Goal: Task Accomplishment & Management: Complete application form

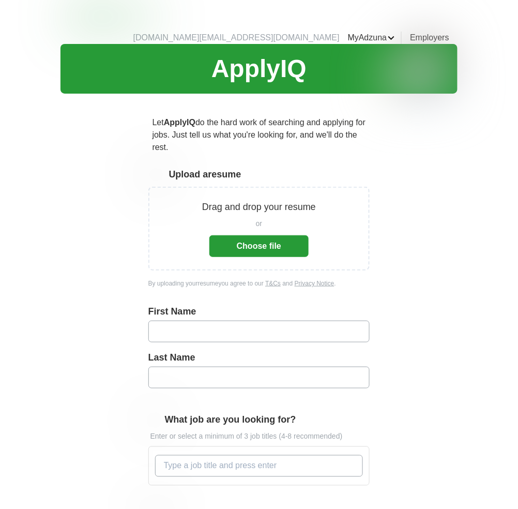
click at [262, 321] on input "text" at bounding box center [259, 332] width 222 height 22
type input "*****"
type input "****"
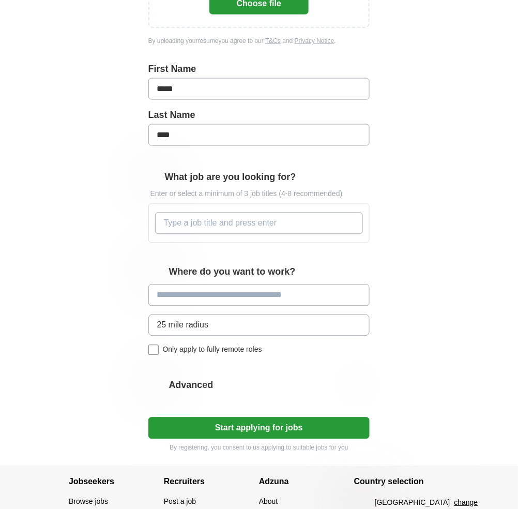
scroll to position [276, 0]
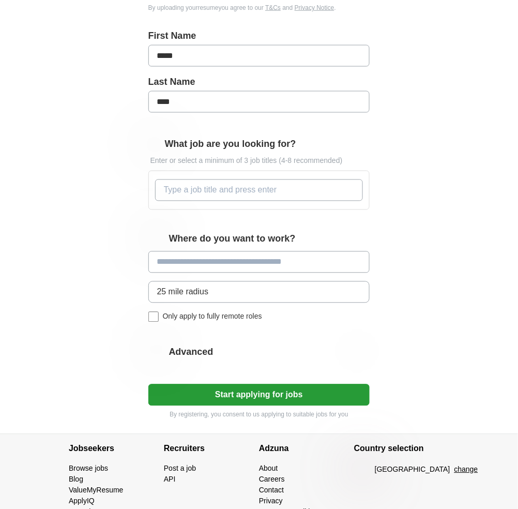
click at [256, 180] on input "What job are you looking for?" at bounding box center [259, 190] width 208 height 22
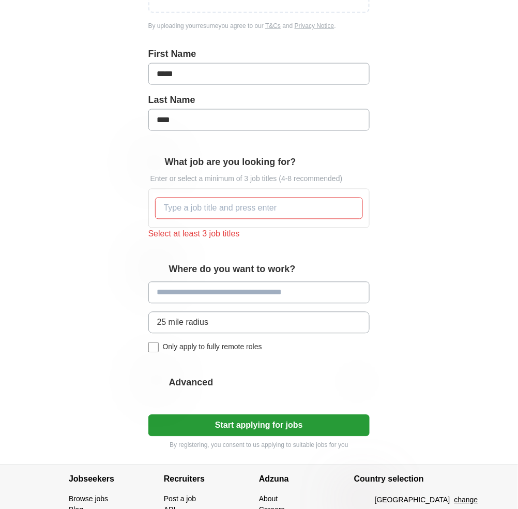
scroll to position [167, 0]
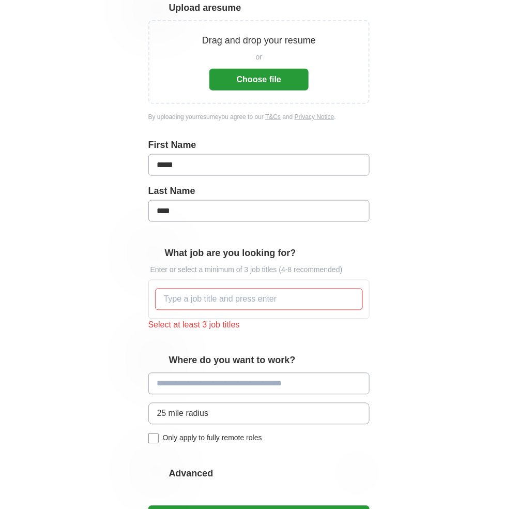
click at [270, 289] on input "What job are you looking for?" at bounding box center [259, 300] width 208 height 22
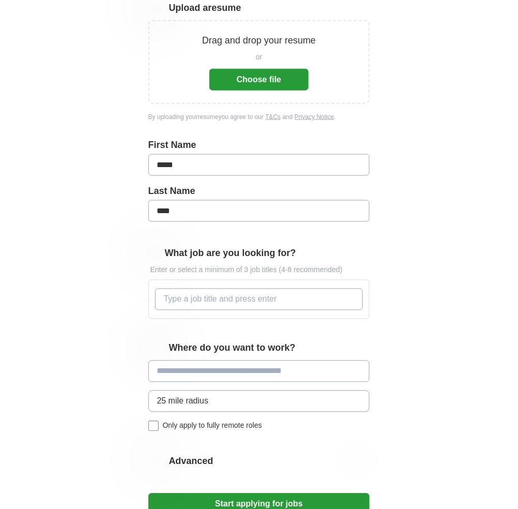
click at [214, 414] on div "25 mile radius Only apply to fully remote roles" at bounding box center [259, 411] width 222 height 41
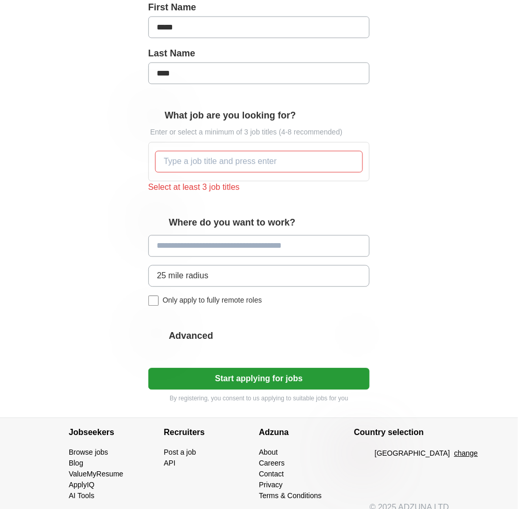
click at [266, 368] on button "Start applying for jobs" at bounding box center [259, 379] width 222 height 22
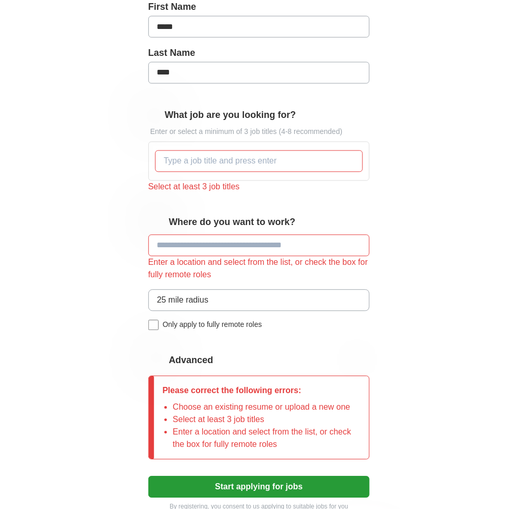
click at [217, 290] on button "25 mile radius" at bounding box center [259, 301] width 222 height 22
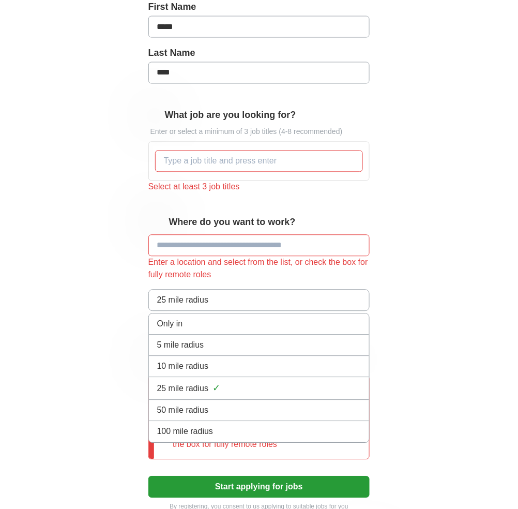
click at [220, 318] on div "Only in" at bounding box center [259, 324] width 204 height 12
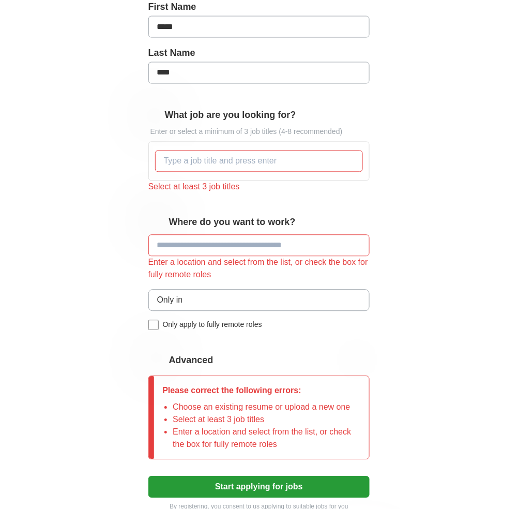
click at [233, 257] on div "Enter a location and select from the list, or check the box for fully remote ro…" at bounding box center [259, 269] width 222 height 25
click at [246, 238] on input at bounding box center [259, 246] width 222 height 22
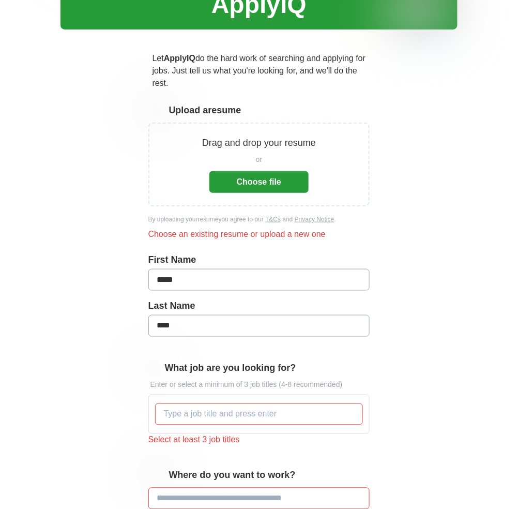
scroll to position [110, 0]
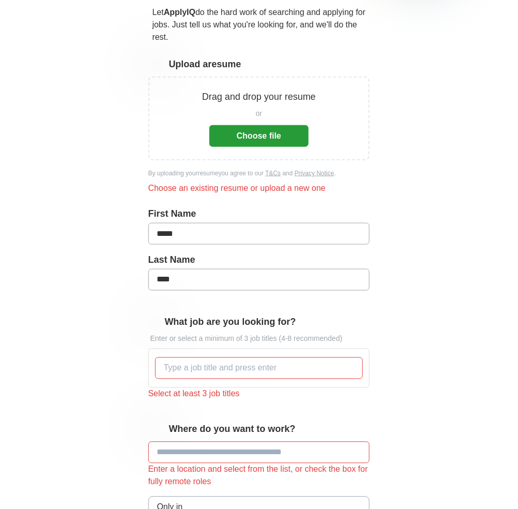
click at [195, 360] on input "What job are you looking for?" at bounding box center [259, 368] width 208 height 22
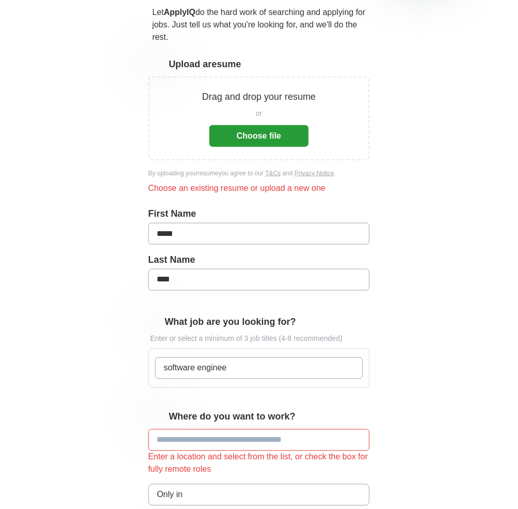
type input "software engineer"
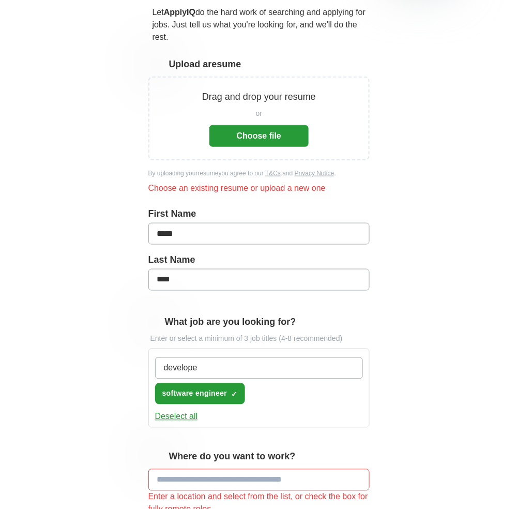
type input "developer"
type input "frontend"
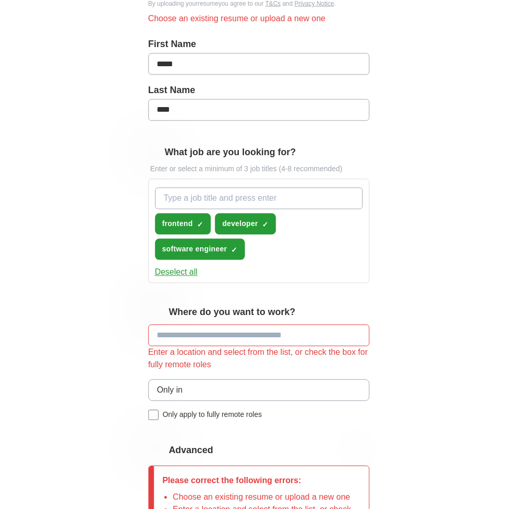
scroll to position [317, 0]
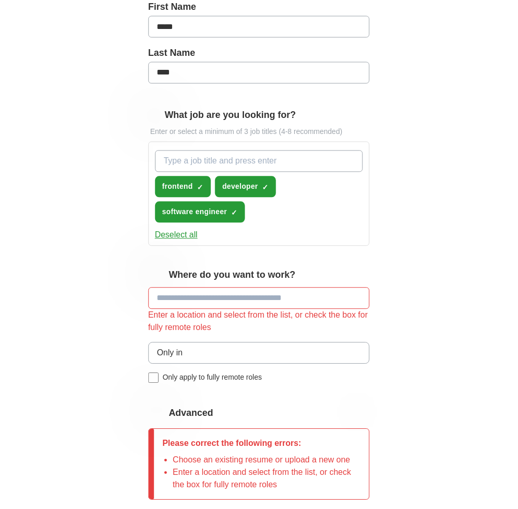
click at [303, 288] on input at bounding box center [259, 299] width 222 height 22
type input "********"
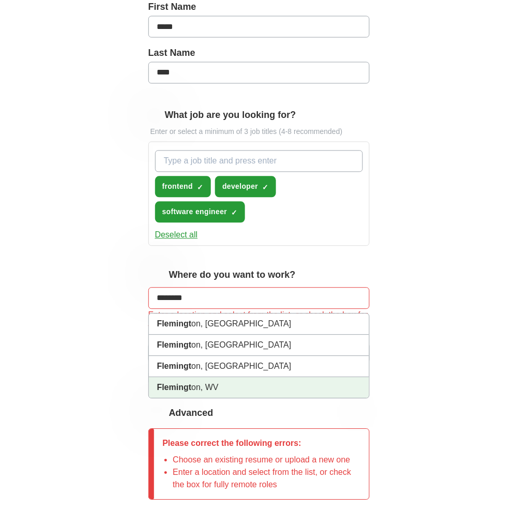
click at [212, 378] on li "Flemingt on, WV" at bounding box center [259, 388] width 221 height 21
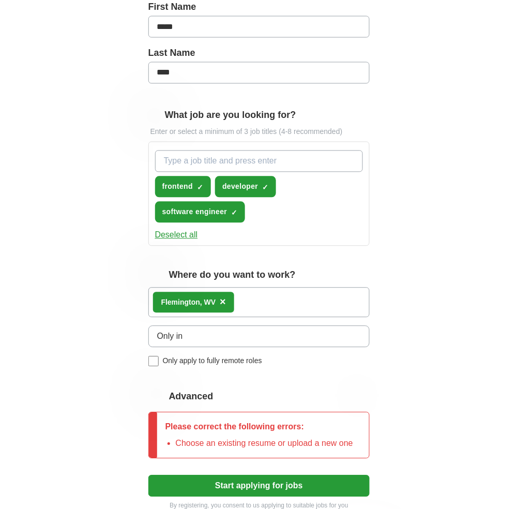
click at [196, 356] on span "Only apply to fully remote roles" at bounding box center [212, 361] width 99 height 11
click at [200, 356] on span "Only apply to fully remote roles" at bounding box center [212, 361] width 99 height 11
click at [221, 356] on span "Only apply to fully remote roles" at bounding box center [212, 361] width 99 height 11
click at [287, 475] on button "Start applying for jobs" at bounding box center [259, 486] width 222 height 22
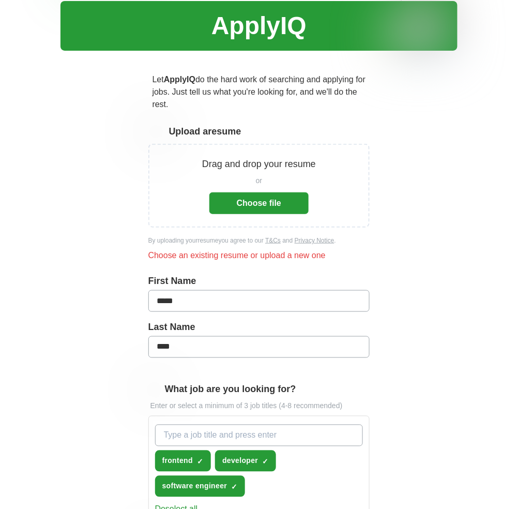
scroll to position [41, 0]
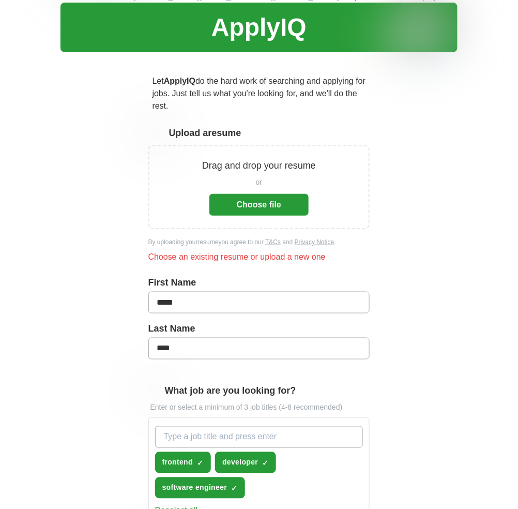
click at [249, 194] on button "Choose file" at bounding box center [258, 205] width 99 height 22
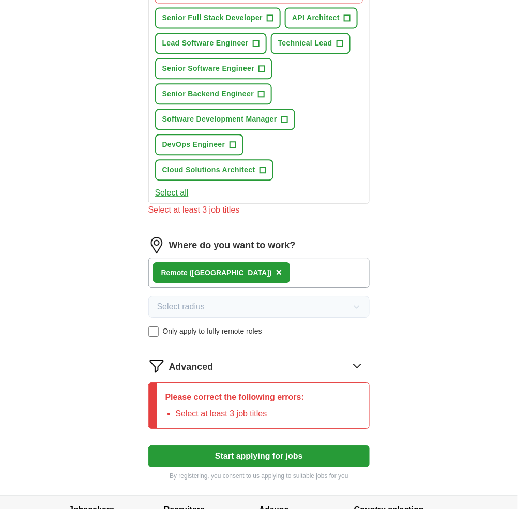
scroll to position [455, 0]
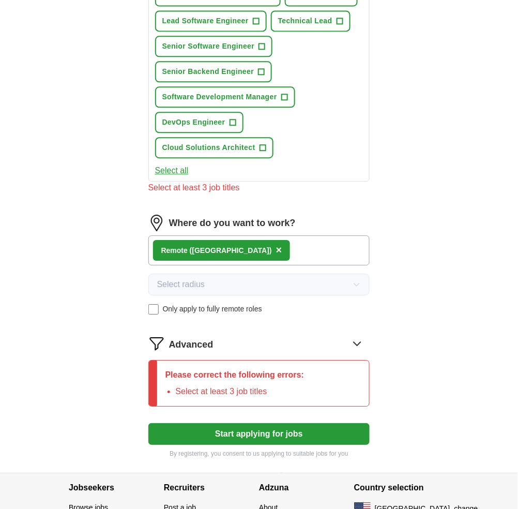
click at [276, 423] on button "Start applying for jobs" at bounding box center [259, 434] width 222 height 22
click at [282, 423] on button "Start applying for jobs" at bounding box center [259, 434] width 222 height 22
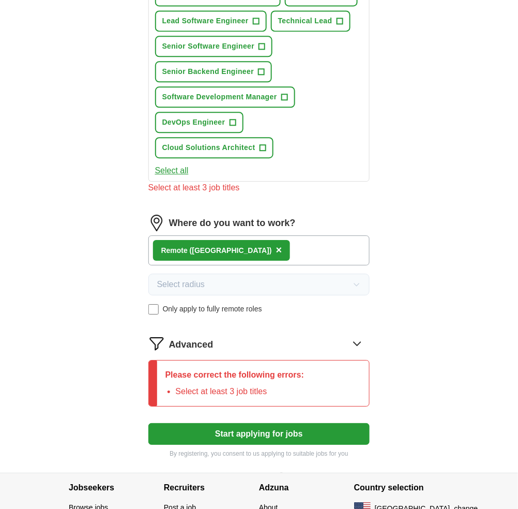
click at [282, 423] on button "Start applying for jobs" at bounding box center [259, 434] width 222 height 22
click at [201, 117] on span "DevOps Engineer" at bounding box center [193, 122] width 63 height 11
click at [201, 87] on button "Software Development Manager +" at bounding box center [225, 96] width 140 height 21
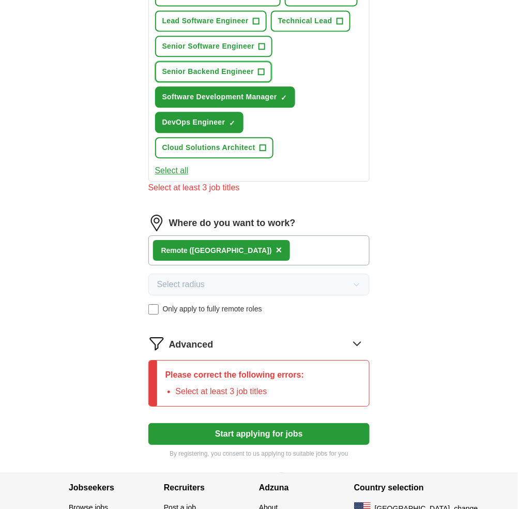
click at [213, 66] on span "Senior Backend Engineer" at bounding box center [208, 71] width 92 height 11
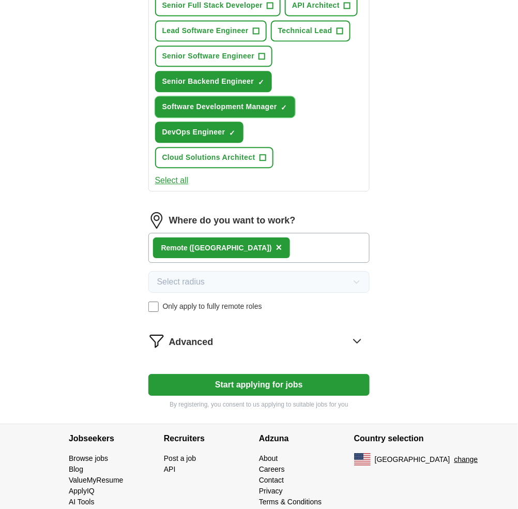
click at [209, 101] on span "Software Development Manager" at bounding box center [219, 106] width 115 height 11
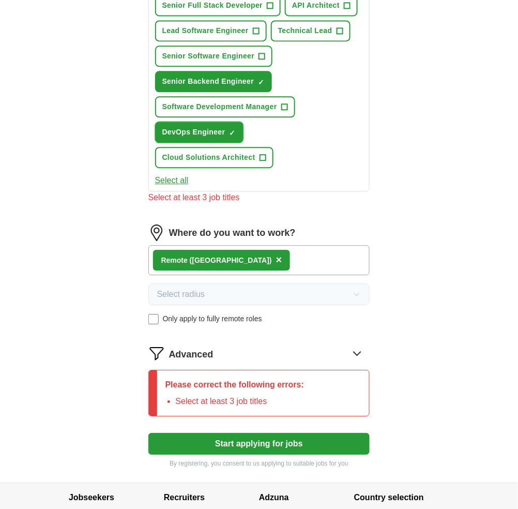
click at [207, 122] on button "DevOps Engineer ✓ ×" at bounding box center [199, 132] width 88 height 21
click at [211, 25] on button "Lead Software Engineer +" at bounding box center [211, 30] width 112 height 21
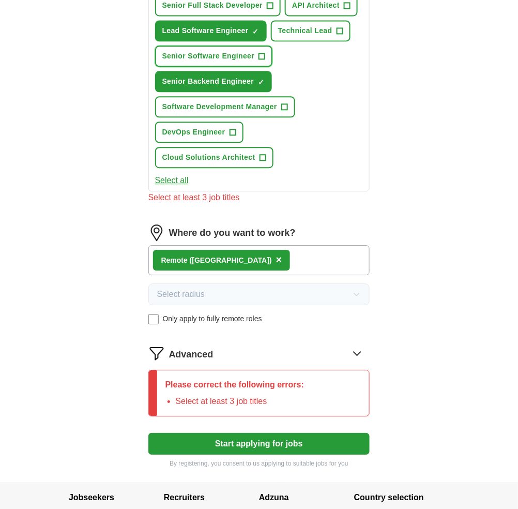
click at [211, 51] on span "Senior Software Engineer" at bounding box center [208, 56] width 93 height 11
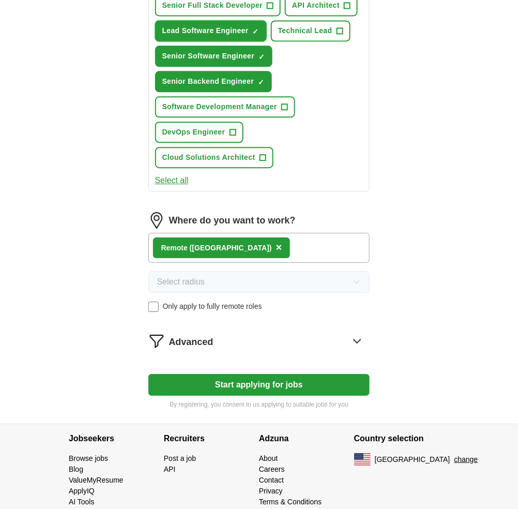
click at [216, 25] on span "Lead Software Engineer" at bounding box center [205, 30] width 86 height 11
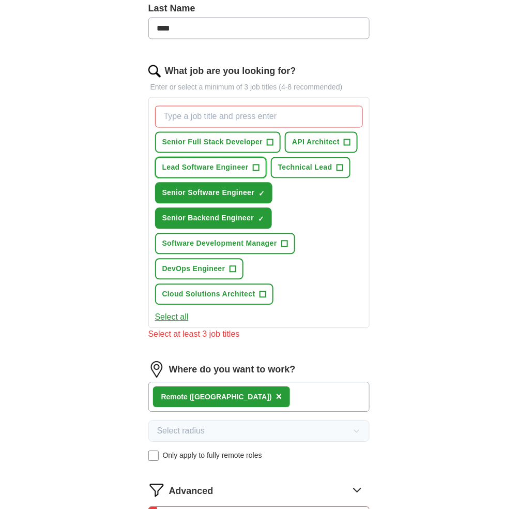
scroll to position [308, 0]
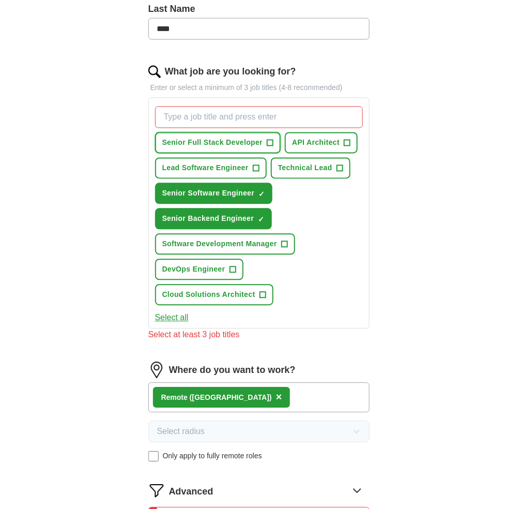
click at [230, 138] on span "Senior Full Stack Developer" at bounding box center [212, 143] width 101 height 11
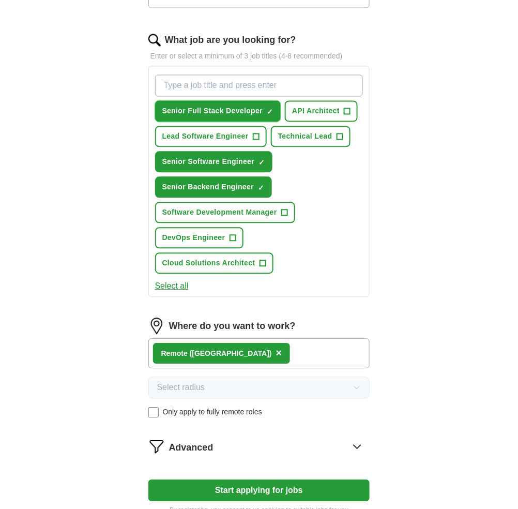
scroll to position [445, 0]
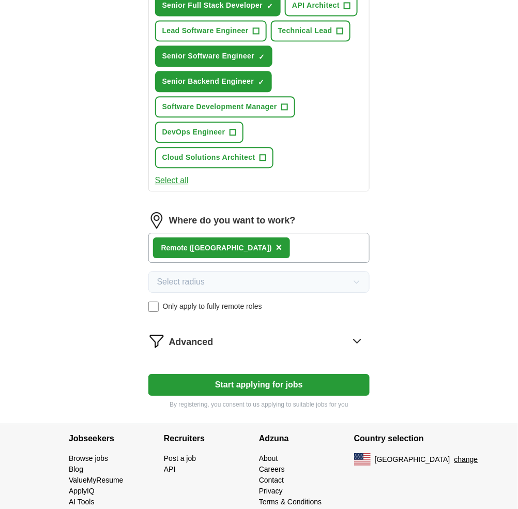
click at [289, 374] on button "Start applying for jobs" at bounding box center [259, 385] width 222 height 22
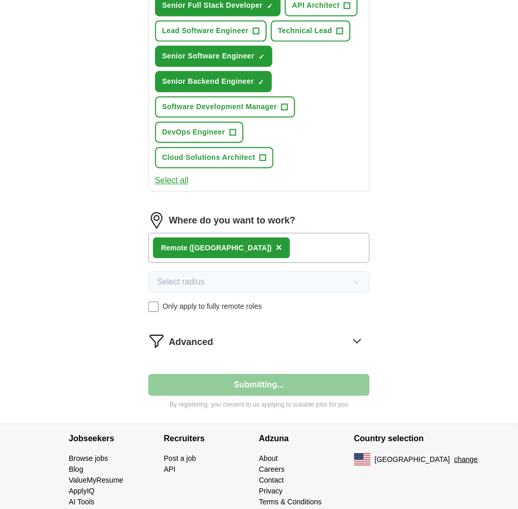
select select "**"
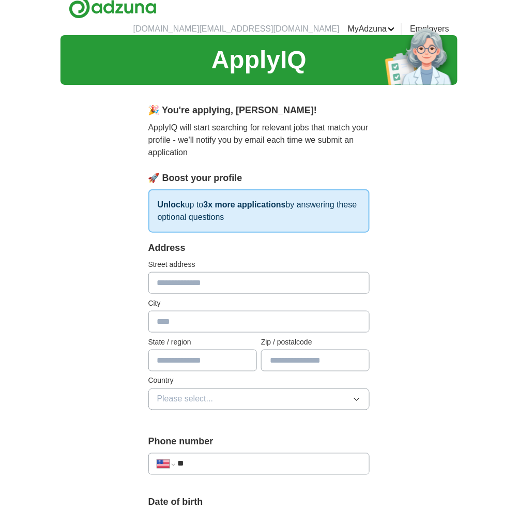
scroll to position [0, 0]
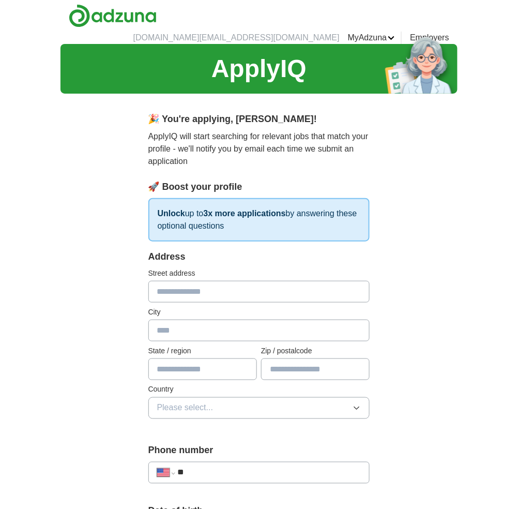
click at [232, 281] on input "text" at bounding box center [259, 292] width 222 height 22
type input "**********"
type input "*****"
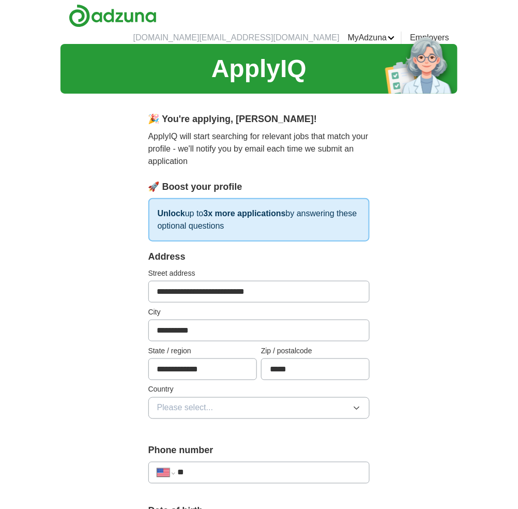
click at [254, 406] on button "Please select..." at bounding box center [259, 408] width 222 height 22
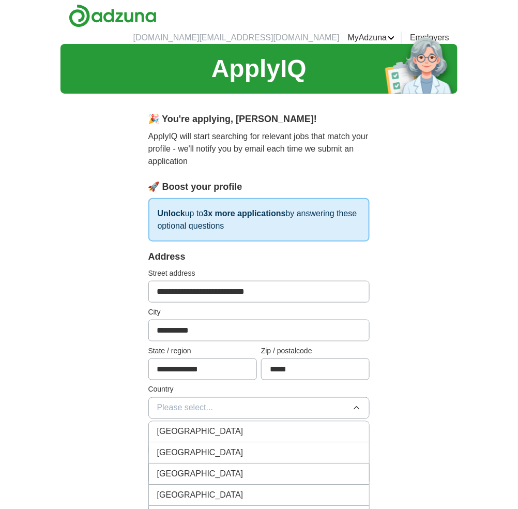
click at [246, 447] on div "[GEOGRAPHIC_DATA]" at bounding box center [259, 453] width 204 height 12
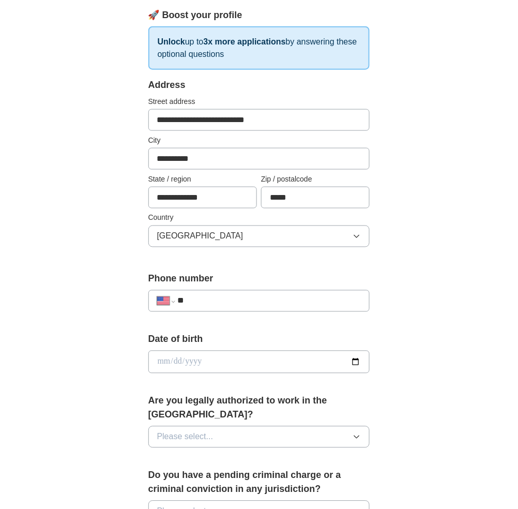
scroll to position [207, 0]
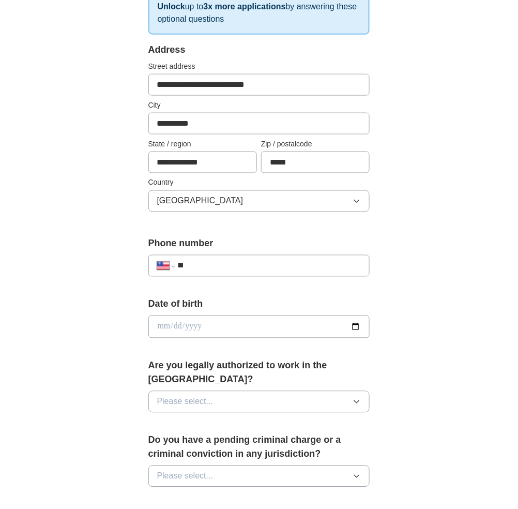
click at [226, 260] on input "**" at bounding box center [270, 266] width 184 height 12
click at [258, 260] on input "**" at bounding box center [270, 266] width 184 height 12
type input "**********"
click at [197, 316] on input "date" at bounding box center [259, 327] width 222 height 23
click at [353, 316] on input "date" at bounding box center [259, 327] width 222 height 23
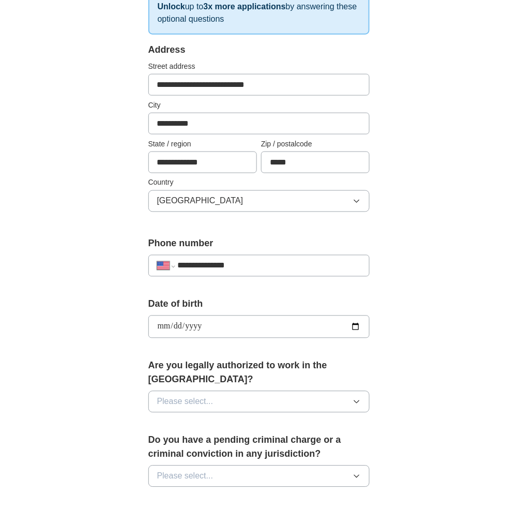
type input "**********"
click at [212, 391] on button "Please select..." at bounding box center [259, 402] width 222 height 22
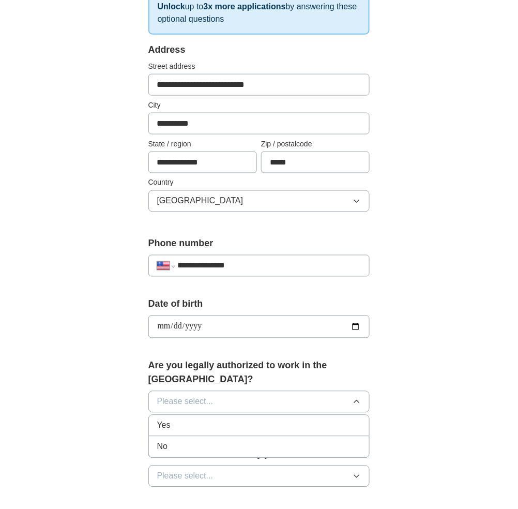
click at [246, 419] on div "Yes" at bounding box center [259, 425] width 204 height 12
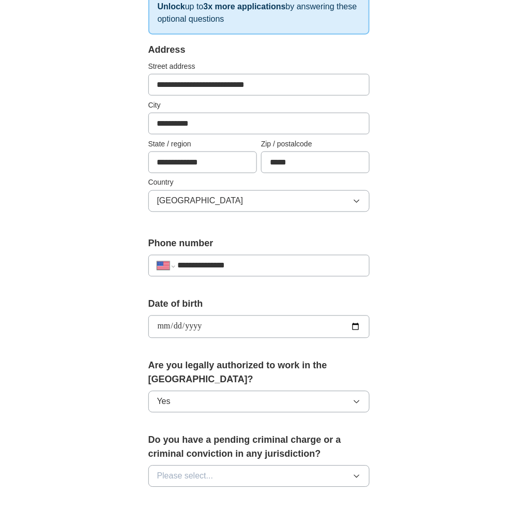
click at [227, 466] on button "Please select..." at bounding box center [259, 477] width 222 height 22
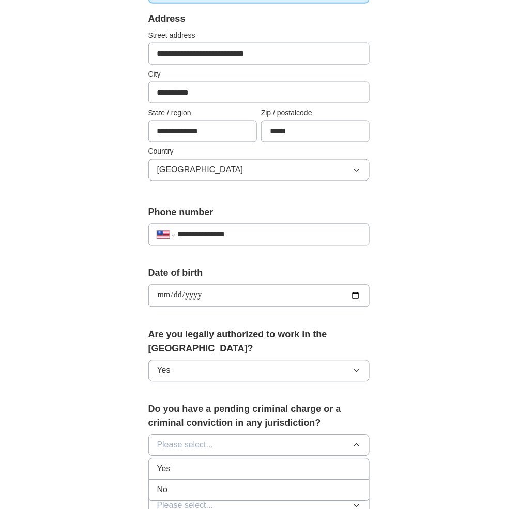
scroll to position [344, 0]
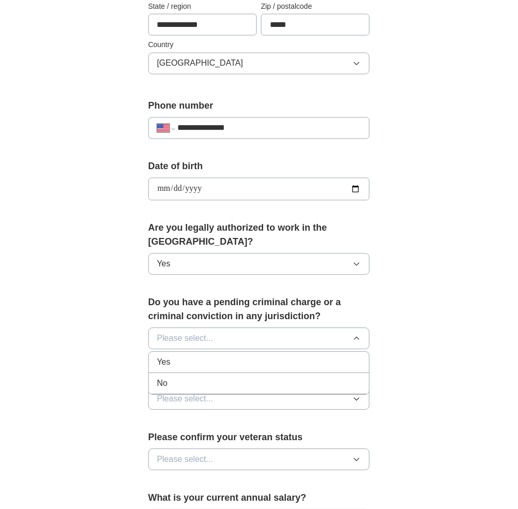
click at [241, 356] on div "Yes" at bounding box center [259, 362] width 204 height 12
click at [244, 370] on label "Do you hold a valid US driving licence?" at bounding box center [259, 377] width 222 height 14
click at [248, 388] on button "Please select..." at bounding box center [259, 399] width 222 height 22
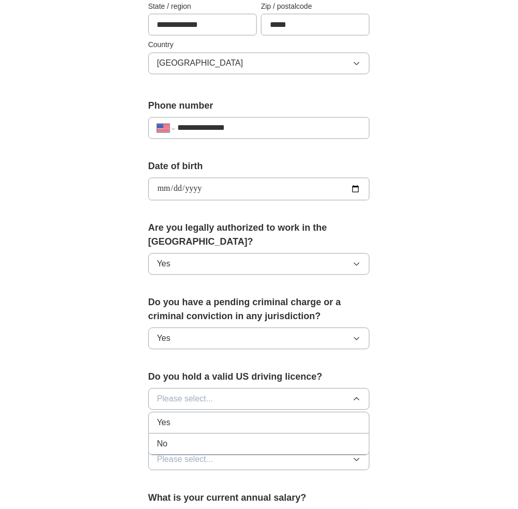
click at [237, 417] on div "Yes" at bounding box center [259, 423] width 204 height 12
click at [212, 454] on span "Please select..." at bounding box center [185, 460] width 56 height 12
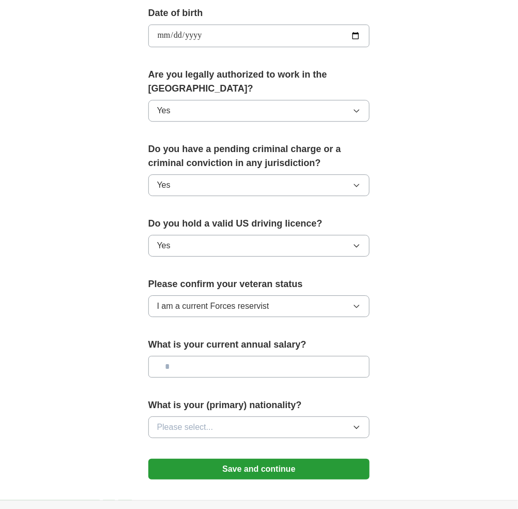
scroll to position [551, 0]
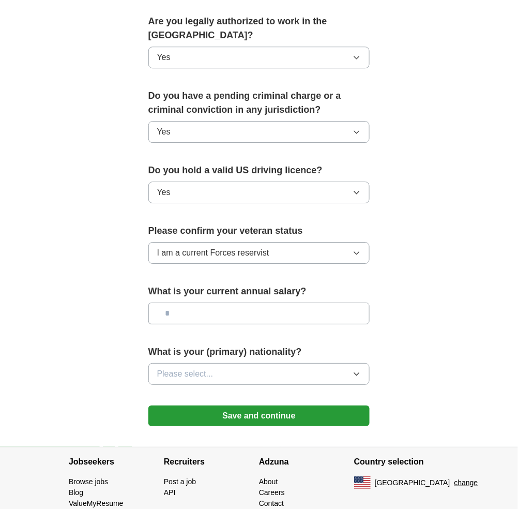
click at [248, 247] on span "I am a current Forces reservist" at bounding box center [213, 253] width 112 height 12
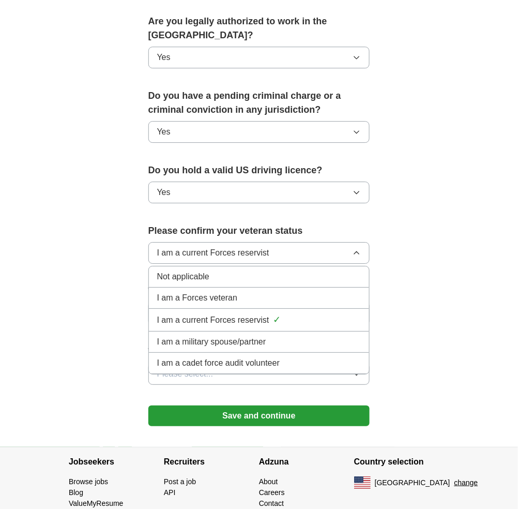
click at [253, 266] on li "Not applicable" at bounding box center [259, 276] width 221 height 21
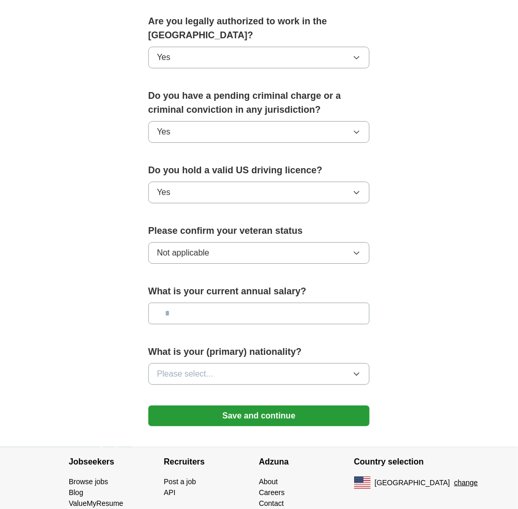
click at [242, 303] on input "text" at bounding box center [259, 314] width 222 height 22
type input "********"
click at [254, 363] on button "Please select..." at bounding box center [259, 374] width 222 height 22
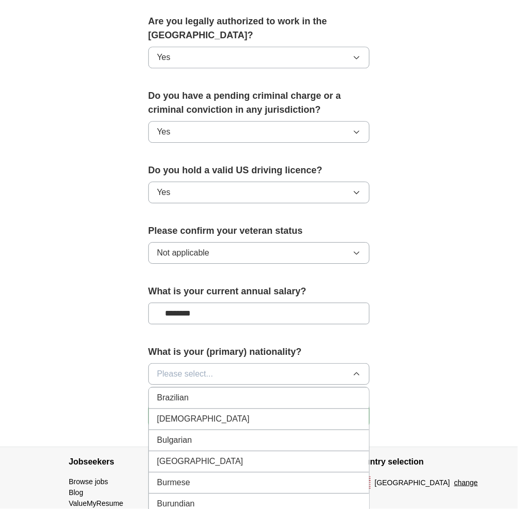
click at [216, 363] on button "Please select..." at bounding box center [259, 374] width 222 height 22
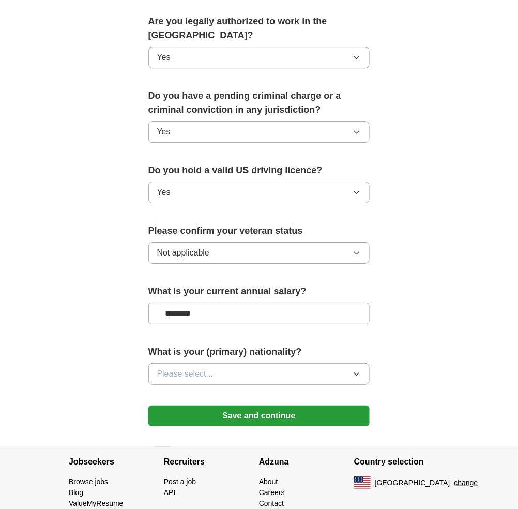
click at [216, 363] on button "Please select..." at bounding box center [259, 374] width 222 height 22
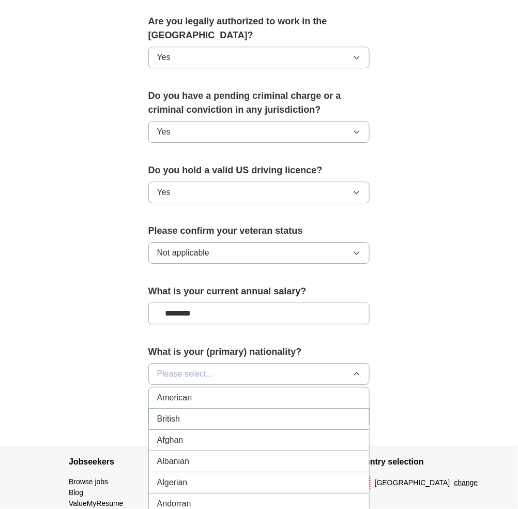
click at [203, 392] on div "American" at bounding box center [259, 398] width 204 height 12
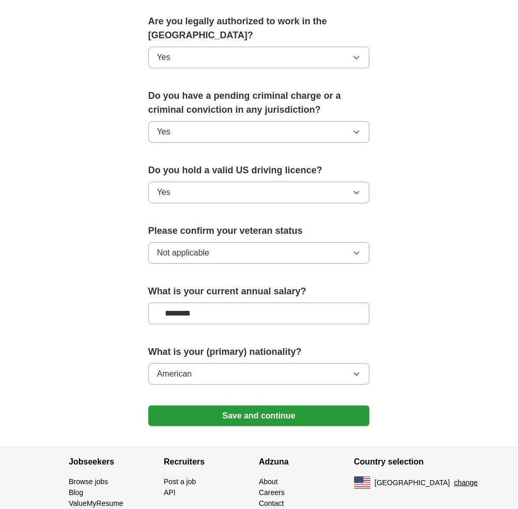
click at [266, 406] on button "Save and continue" at bounding box center [259, 416] width 222 height 21
